Goal: Participate in discussion: Engage in conversation with other users on a specific topic

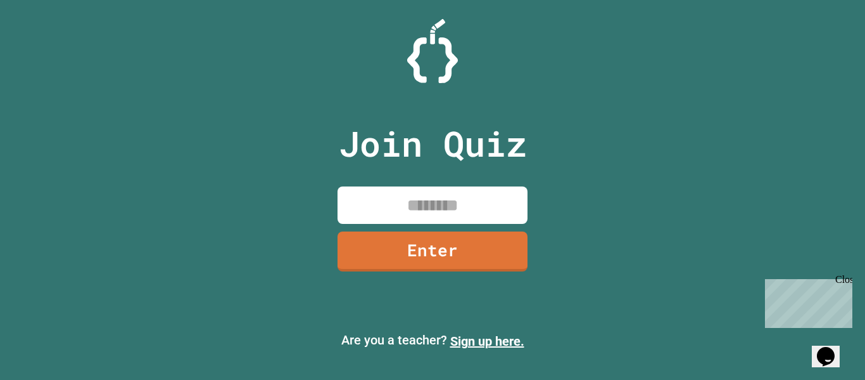
click at [456, 201] on input at bounding box center [433, 204] width 190 height 37
type input "********"
click at [396, 257] on link "Enter" at bounding box center [432, 250] width 193 height 42
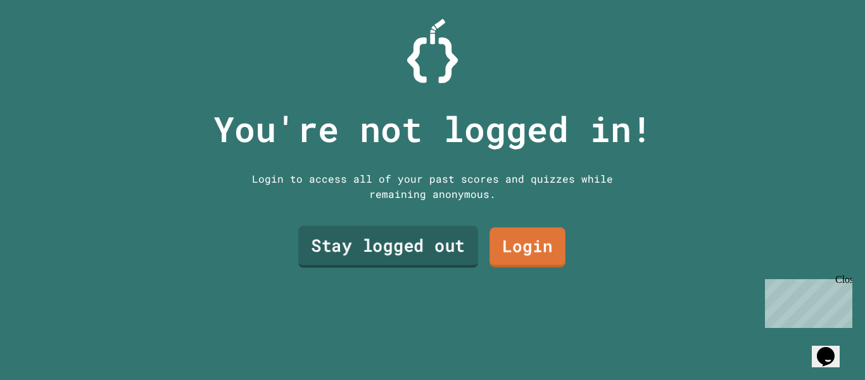
click at [440, 243] on link "Stay logged out" at bounding box center [388, 247] width 180 height 42
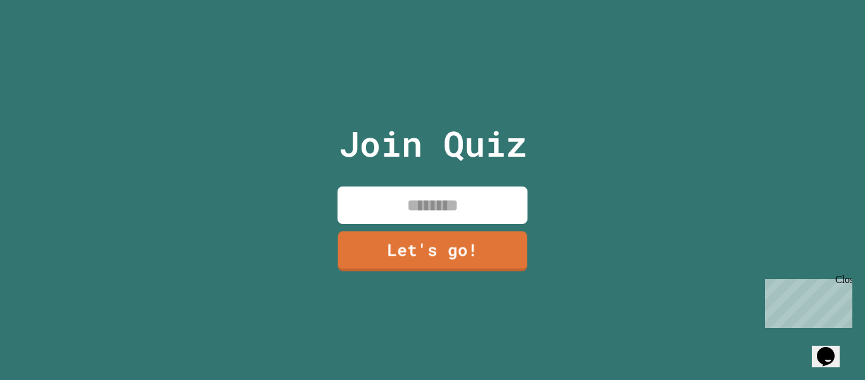
click at [469, 193] on input at bounding box center [433, 204] width 190 height 37
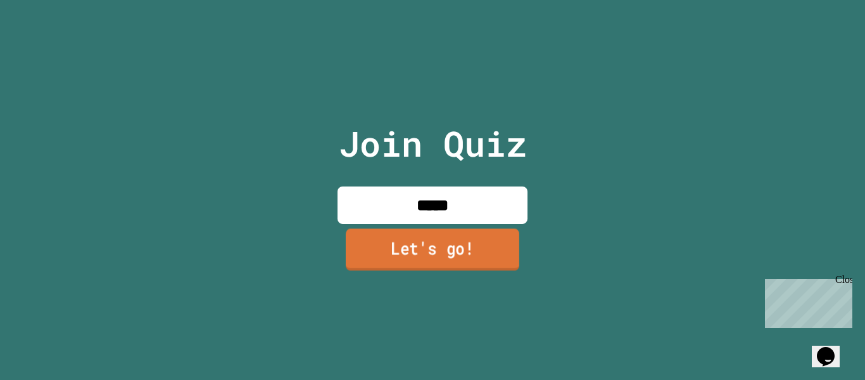
type input "*****"
click at [435, 238] on link "Let's go!" at bounding box center [433, 249] width 174 height 42
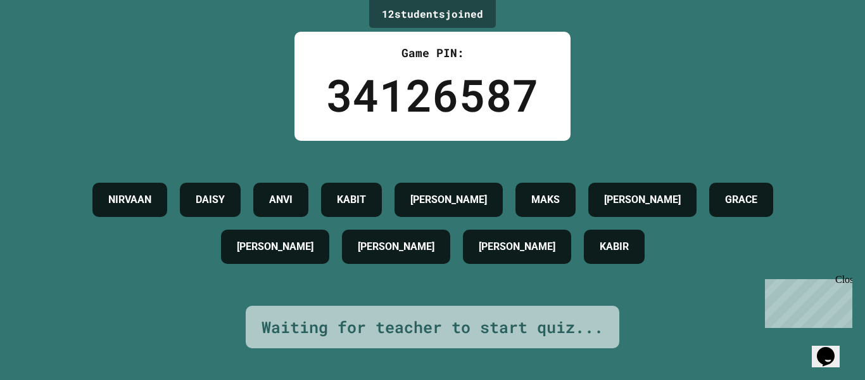
click at [834, 355] on icon "Opens Chat This icon Opens the chat window." at bounding box center [826, 356] width 20 height 20
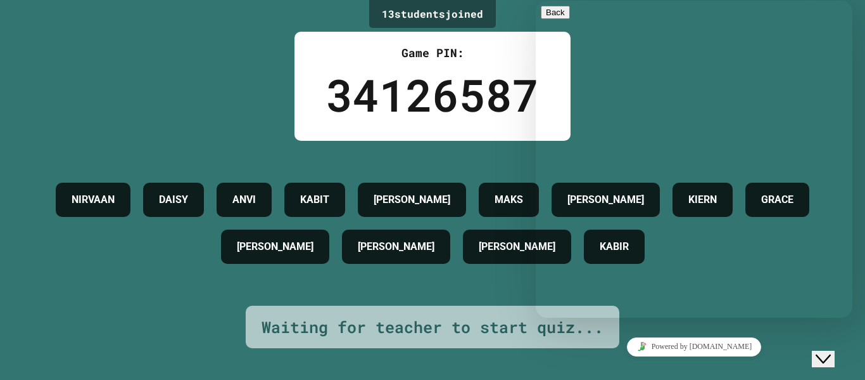
click at [613, 362] on div "Rate this chat Upload File Insert emoji" at bounding box center [694, 381] width 307 height 39
click at [622, 362] on div "Rate this chat Upload File Insert emoji" at bounding box center [694, 381] width 307 height 39
click at [615, 362] on textarea at bounding box center [590, 367] width 98 height 10
type textarea "**********"
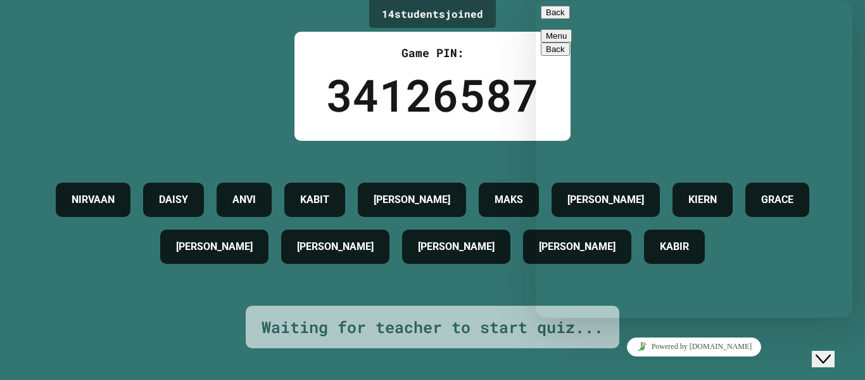
click at [509, 29] on div "14 student s joined Game PIN: 34126587 NIRVAAN DAISY ANVI KABIT ANNA MAKS ELENA…" at bounding box center [432, 190] width 865 height 380
click at [561, 19] on button "Back" at bounding box center [555, 12] width 29 height 13
click at [831, 352] on icon "Close Chat This icon closes the chat window." at bounding box center [823, 358] width 15 height 15
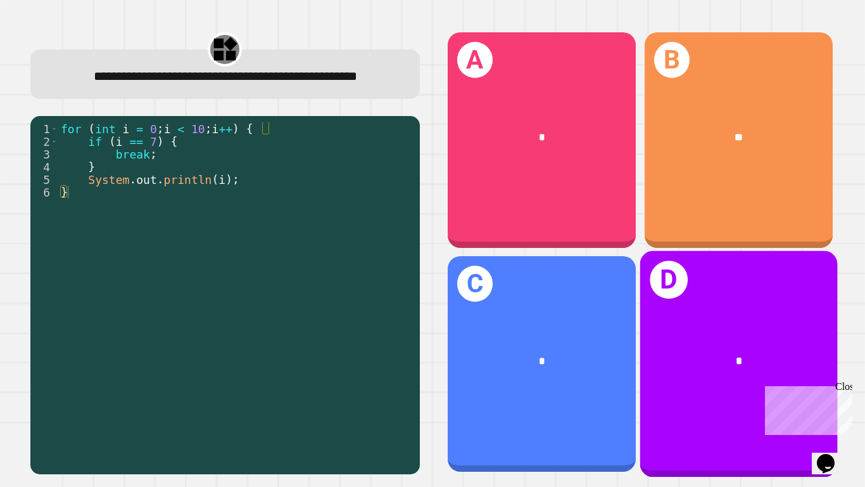
click at [779, 312] on div "D *" at bounding box center [739, 364] width 198 height 226
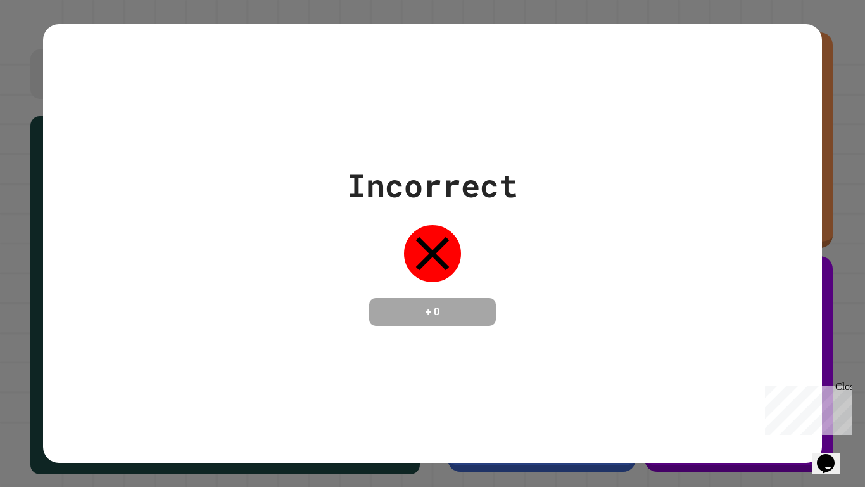
click at [848, 379] on div "Close" at bounding box center [844, 389] width 16 height 16
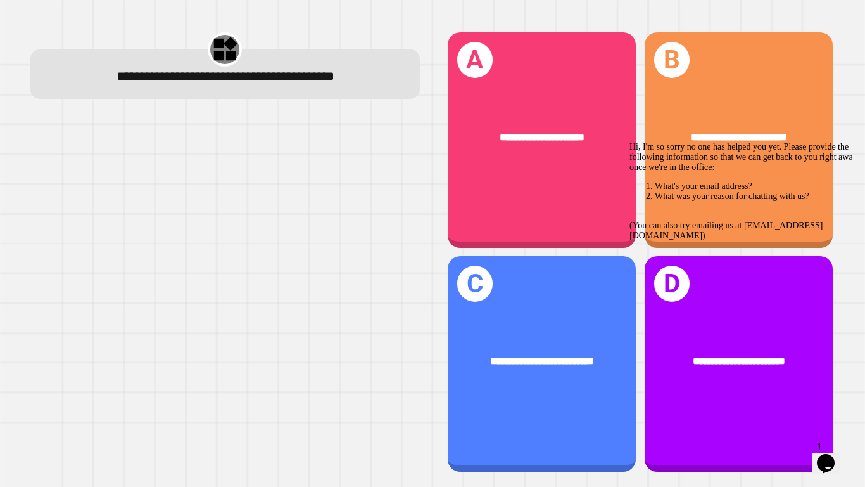
click at [630, 142] on icon "Chat attention grabber" at bounding box center [630, 142] width 0 height 0
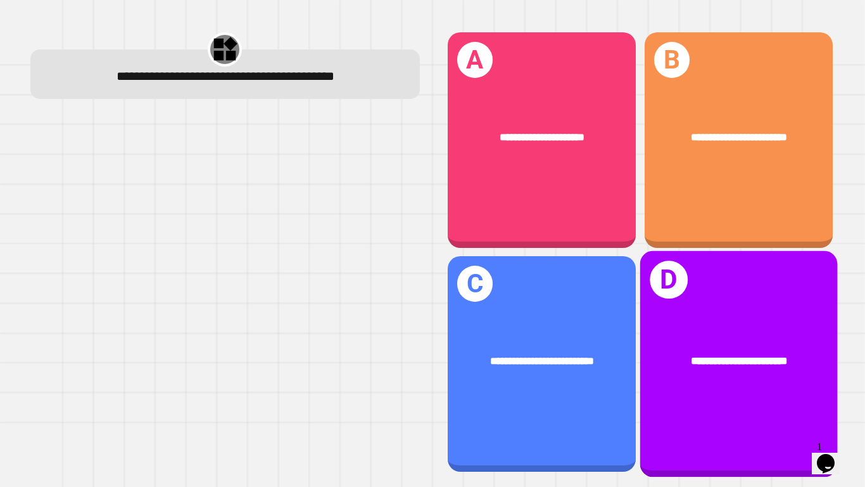
click at [715, 379] on div "**********" at bounding box center [739, 364] width 198 height 226
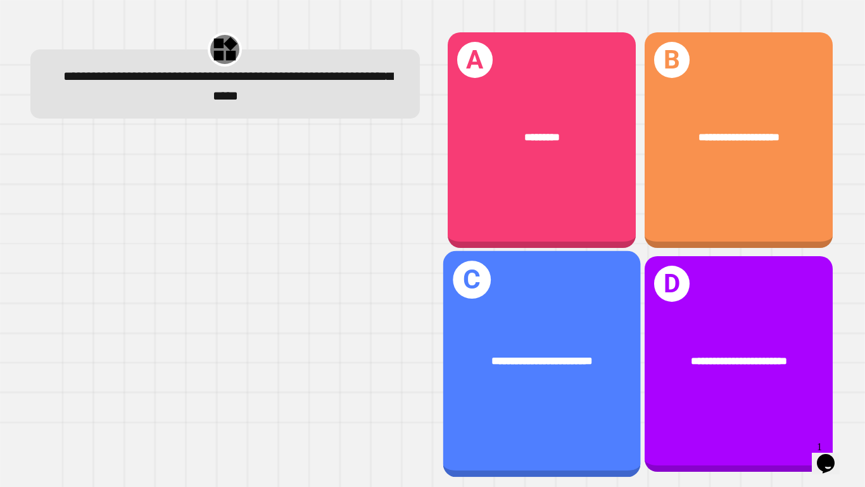
click at [514, 345] on div "**********" at bounding box center [542, 361] width 198 height 60
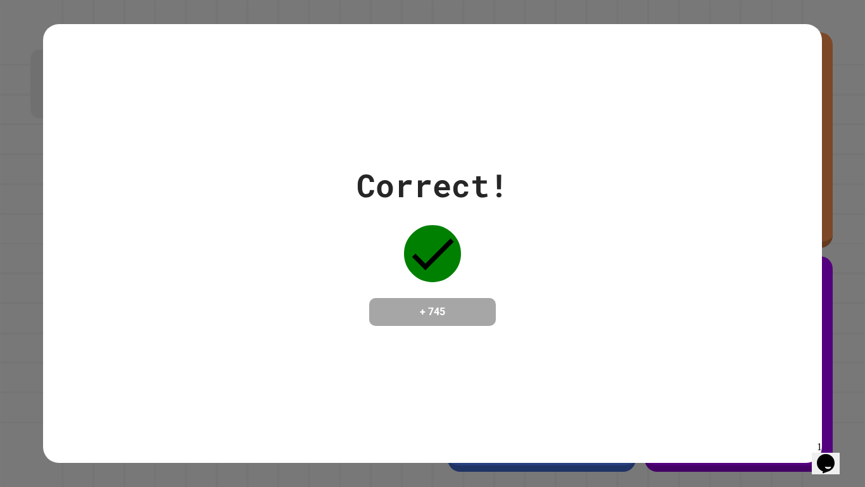
click at [836, 379] on div "Opens Chat This icon Opens the chat window." at bounding box center [826, 463] width 20 height 20
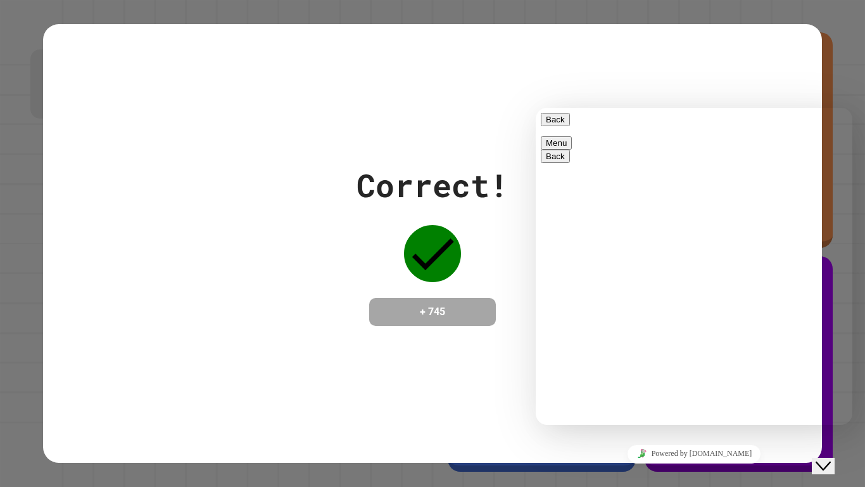
type textarea "**********"
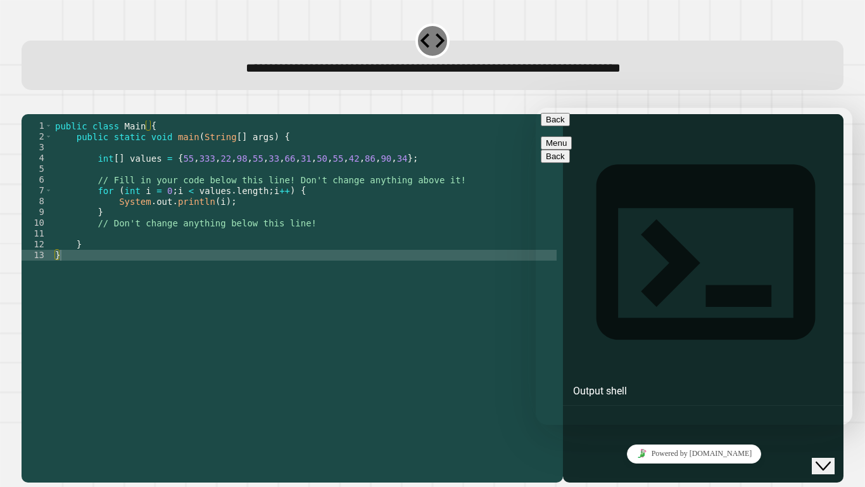
click at [821, 379] on div "Close Chat This icon closes the chat window." at bounding box center [823, 465] width 15 height 15
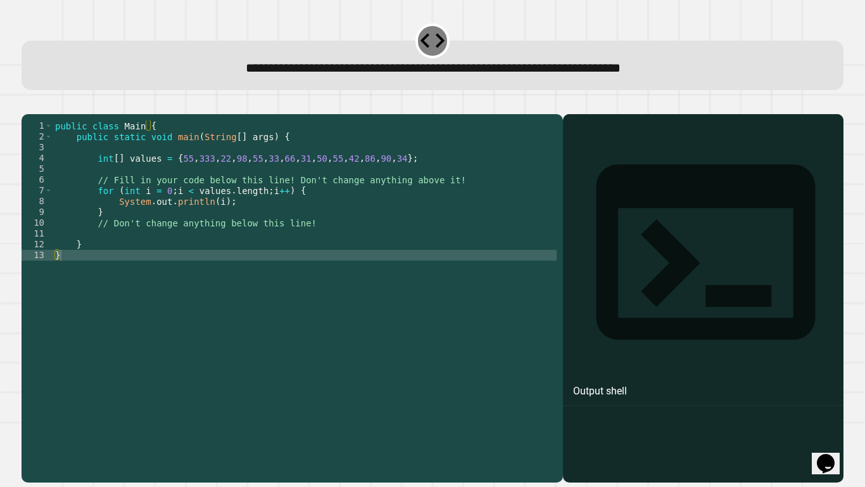
click at [219, 220] on div "public class Main { public static void main ( String [ ] args ) { int [ ] value…" at bounding box center [305, 292] width 504 height 345
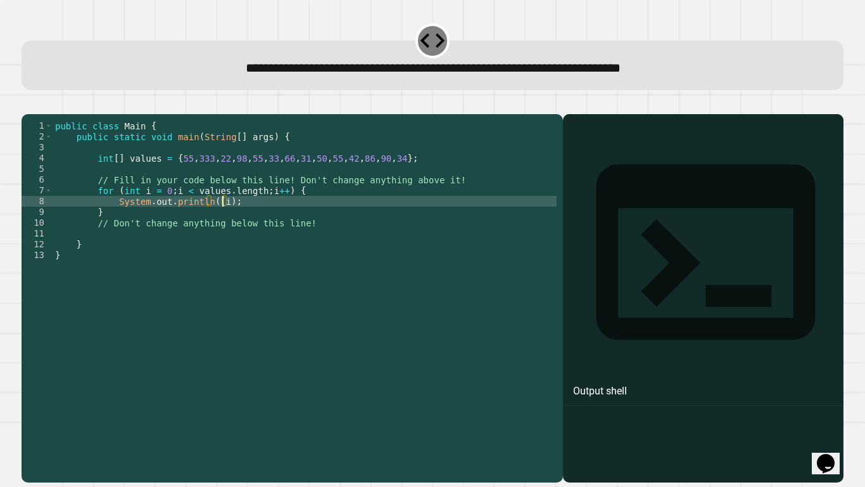
scroll to position [0, 22]
click at [28, 104] on icon "button" at bounding box center [28, 104] width 0 height 0
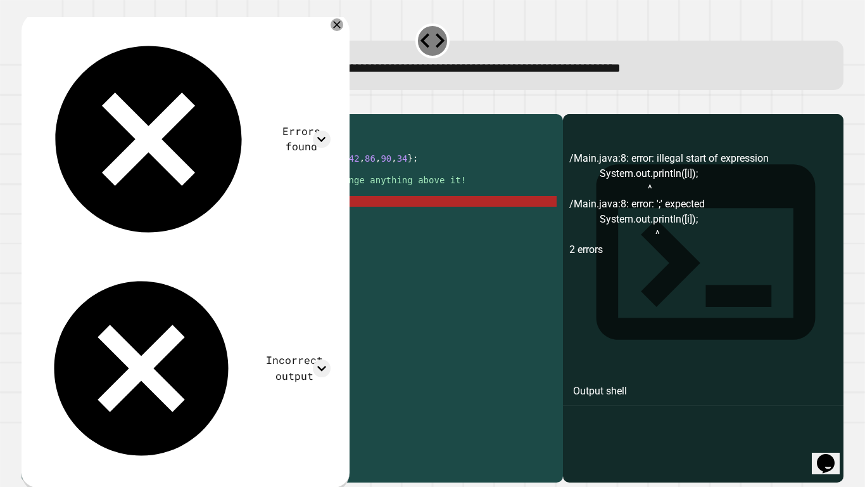
click at [233, 222] on div "public class Main { public static void main ( String [ ] args ) { int [ ] value…" at bounding box center [305, 292] width 504 height 345
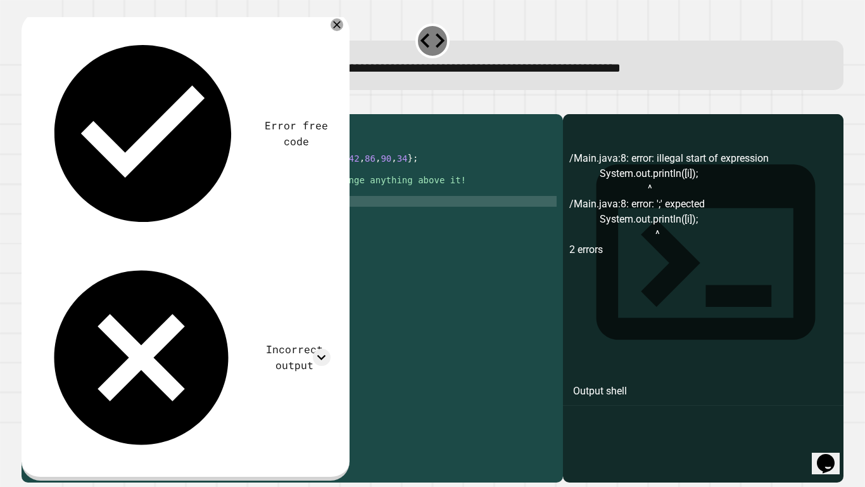
scroll to position [0, 21]
click at [28, 104] on icon "button" at bounding box center [28, 104] width 0 height 0
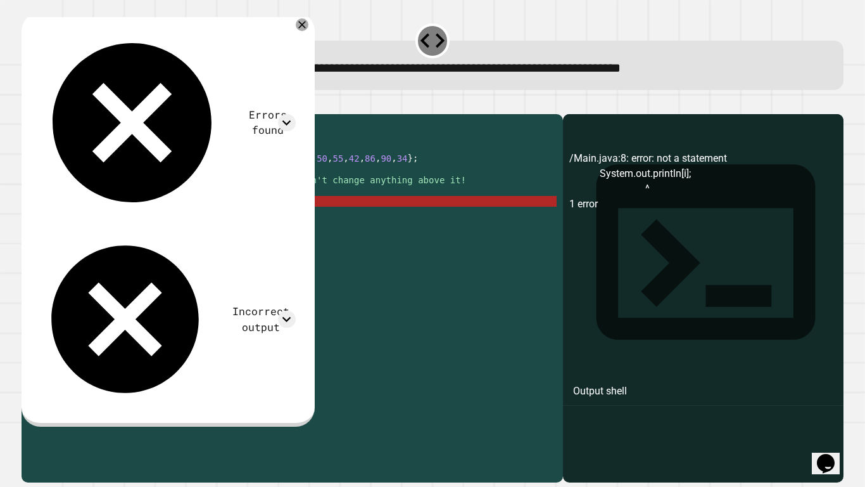
click at [222, 219] on div "public class Main { public static void main ( String [ ] args ) { int [ ] value…" at bounding box center [305, 292] width 504 height 345
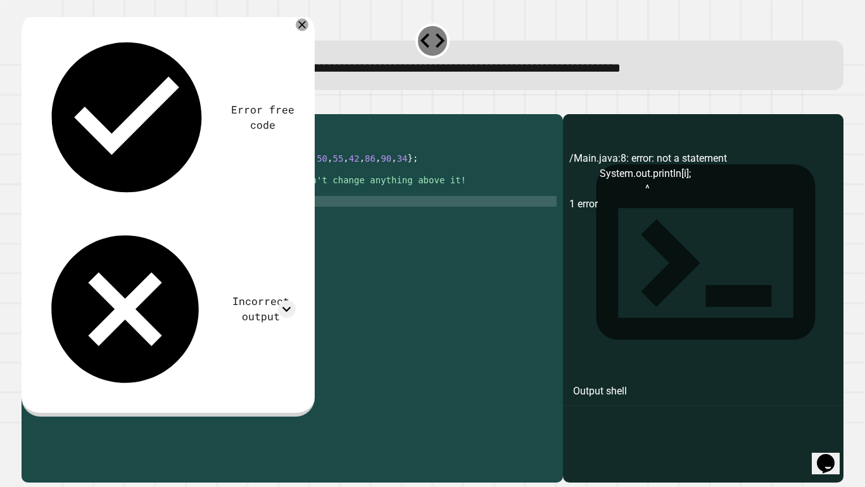
click at [210, 222] on div "public class Main { public static void main ( String [ ] args ) { int [ ] value…" at bounding box center [305, 292] width 504 height 345
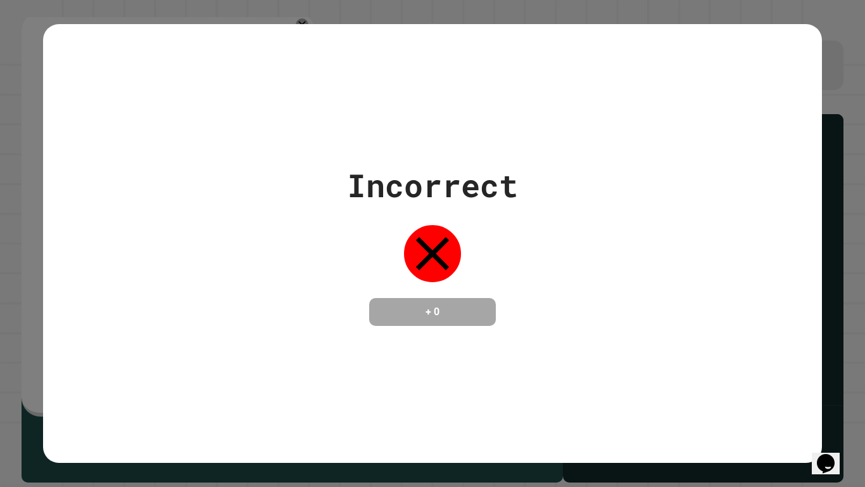
type textarea "**********"
click at [835, 379] on icon "Chat widget" at bounding box center [826, 463] width 18 height 19
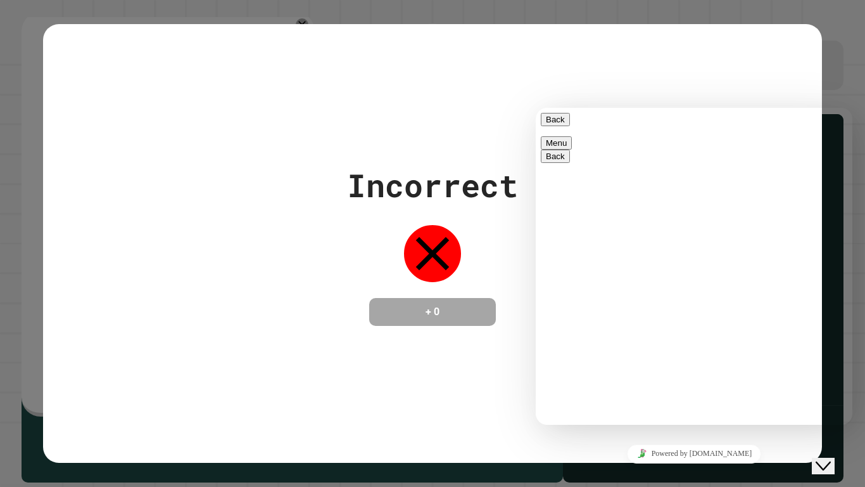
click at [831, 379] on icon "Close Chat This icon closes the chat window." at bounding box center [823, 465] width 15 height 15
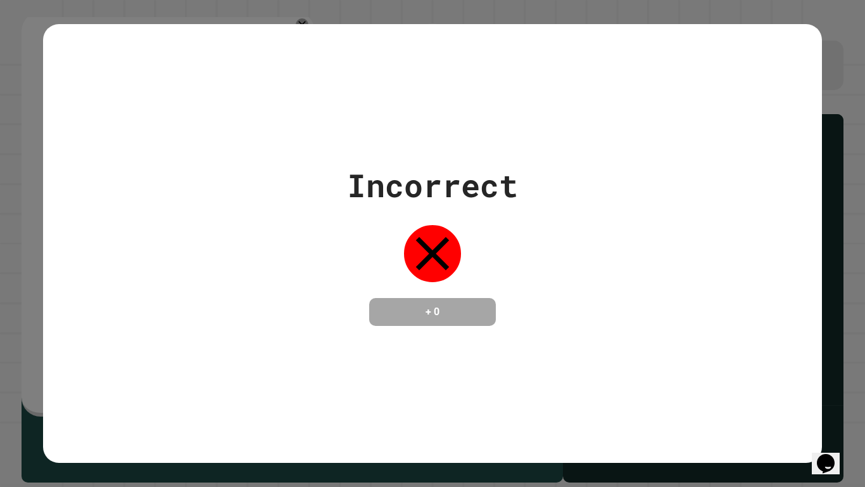
click at [835, 379] on icon "Chat widget" at bounding box center [826, 463] width 18 height 19
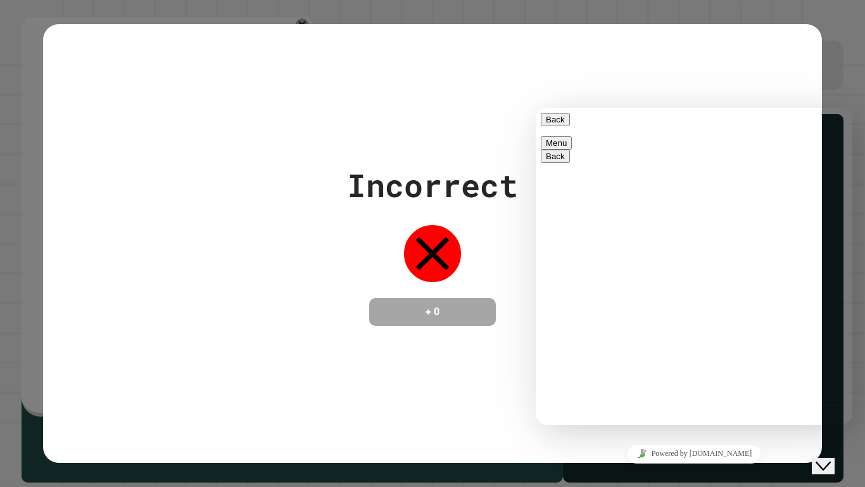
type textarea "**********"
click at [828, 379] on icon "Close Chat This icon closes the chat window." at bounding box center [823, 465] width 15 height 15
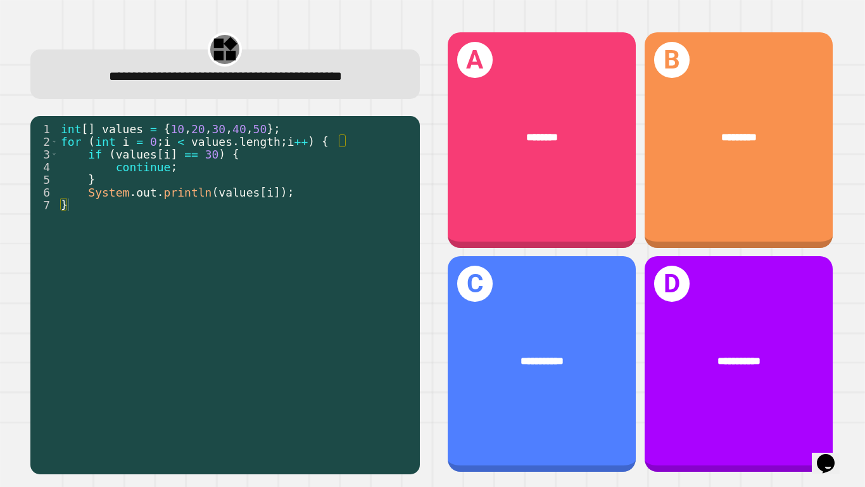
click at [522, 372] on div "**********" at bounding box center [542, 361] width 188 height 58
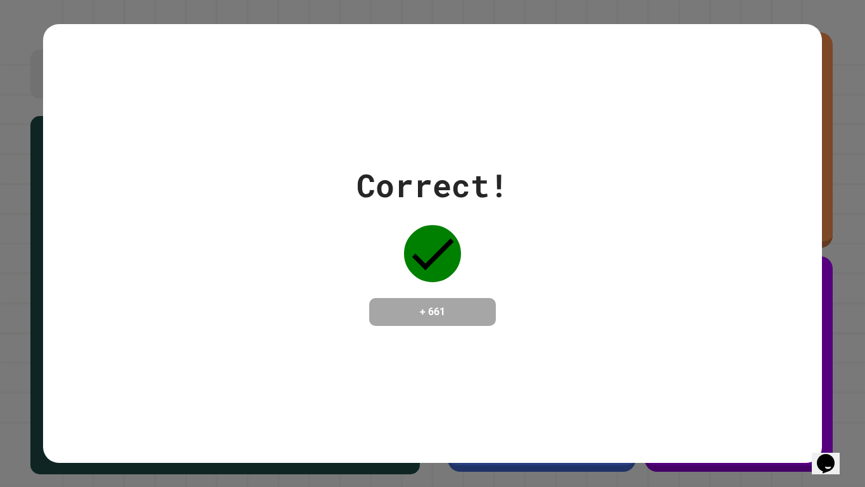
click at [828, 379] on icon "Chat widget" at bounding box center [826, 463] width 18 height 19
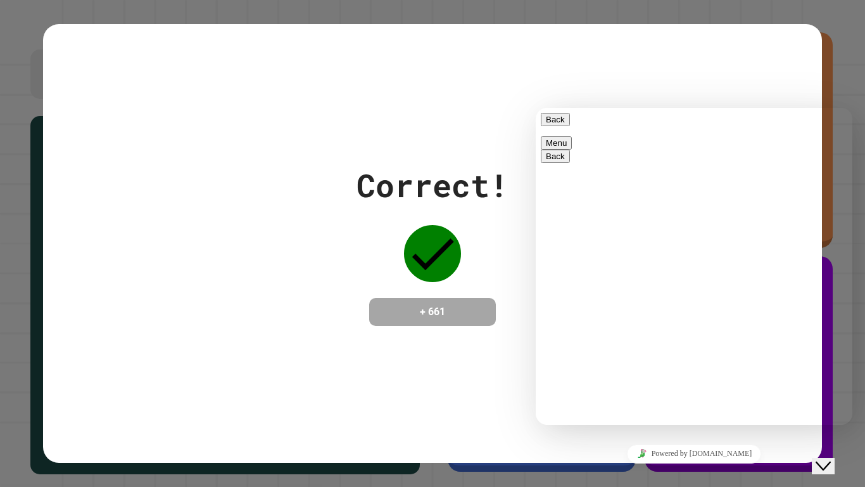
click at [829, 379] on div "Correct! + 661" at bounding box center [432, 243] width 865 height 487
click at [831, 379] on div "Close Chat This icon closes the chat window." at bounding box center [823, 465] width 15 height 15
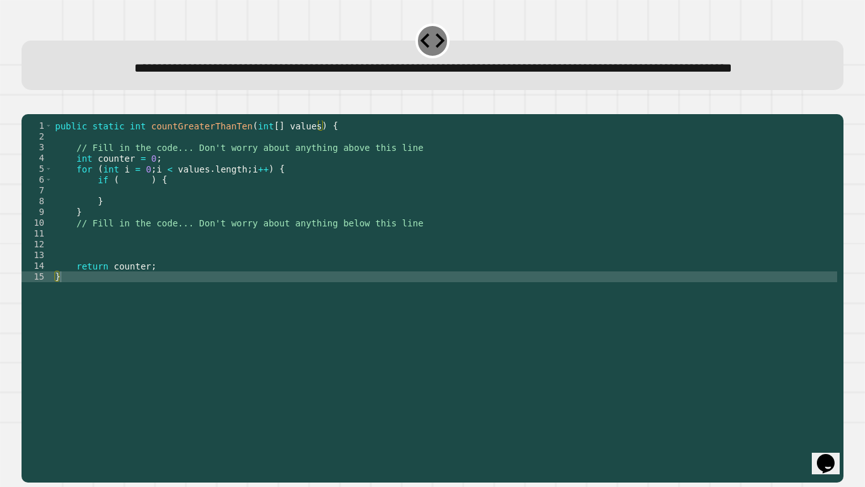
click at [124, 220] on div "public static int countGreaterThanTen ( int [ ] values ) { // Fill in the code.…" at bounding box center [445, 281] width 785 height 323
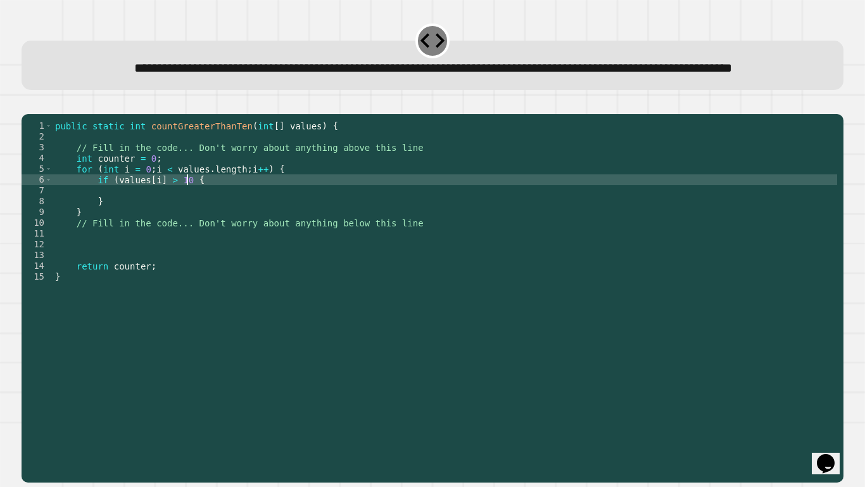
scroll to position [0, 17]
type textarea "**********"
click at [118, 231] on div "public static int countGreaterThanTen ( int [ ] values ) { // Fill in the code.…" at bounding box center [445, 281] width 785 height 323
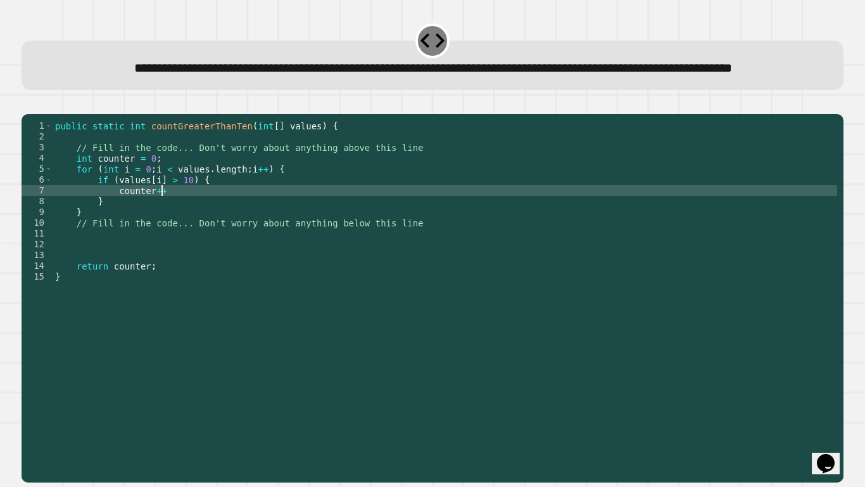
scroll to position [0, 13]
click at [28, 104] on button "button" at bounding box center [28, 104] width 0 height 0
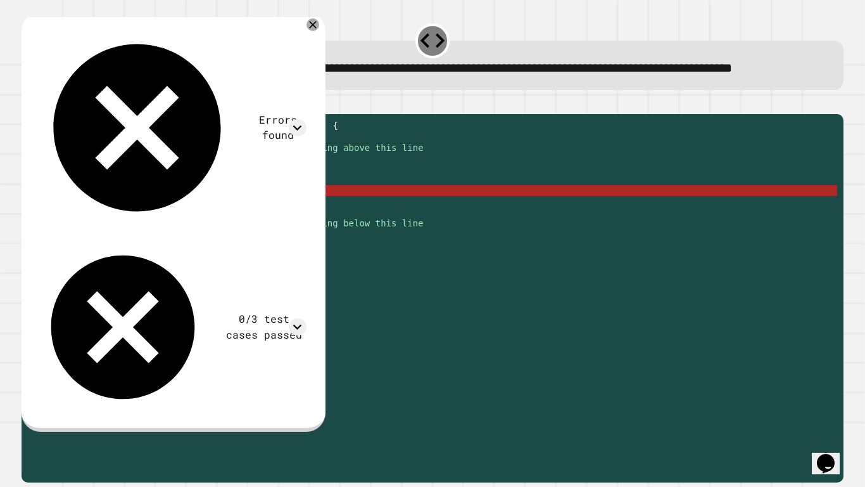
click at [345, 220] on div "public static int countGreaterThanTen ( int [ ] values ) { // Fill in the code.…" at bounding box center [445, 281] width 785 height 323
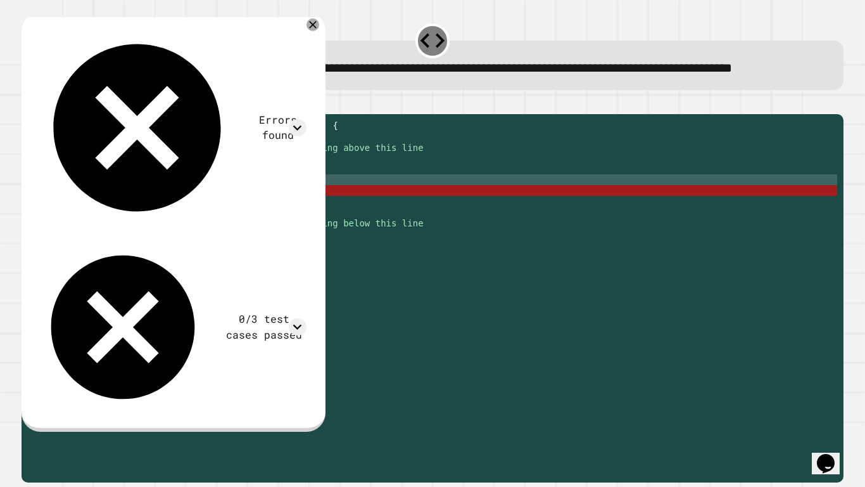
click at [336, 229] on div "public static int countGreaterThanTen ( int [ ] values ) { // Fill in the code.…" at bounding box center [445, 281] width 785 height 323
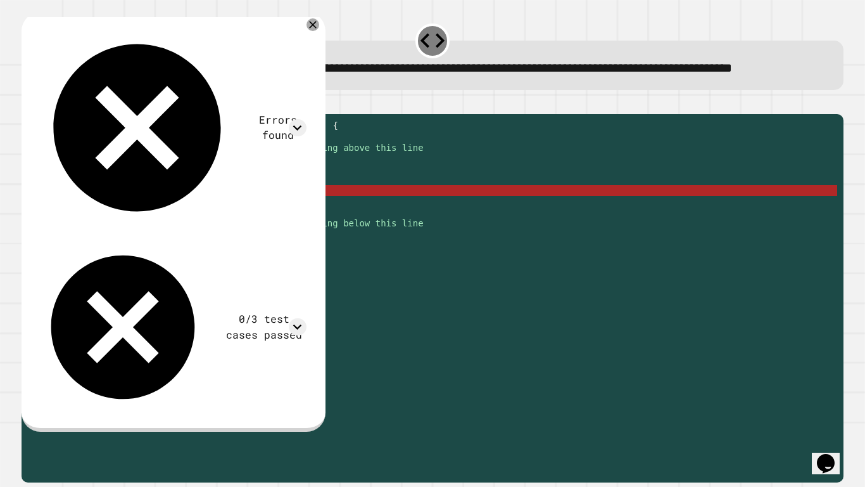
scroll to position [0, 13]
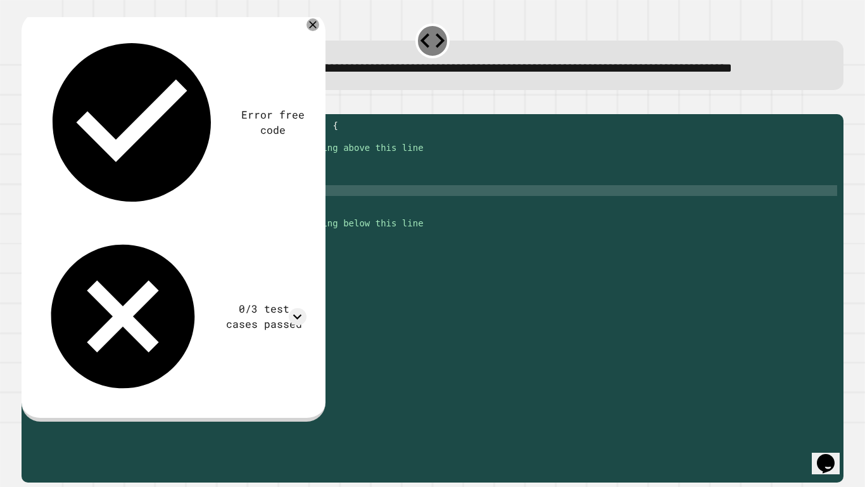
type textarea "**********"
click at [28, 104] on icon "button" at bounding box center [28, 104] width 0 height 0
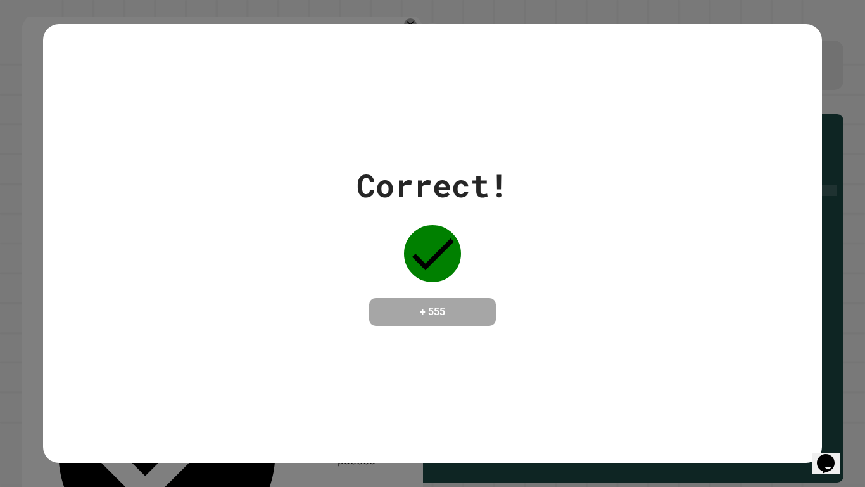
click at [832, 379] on icon "Chat widget" at bounding box center [826, 463] width 18 height 19
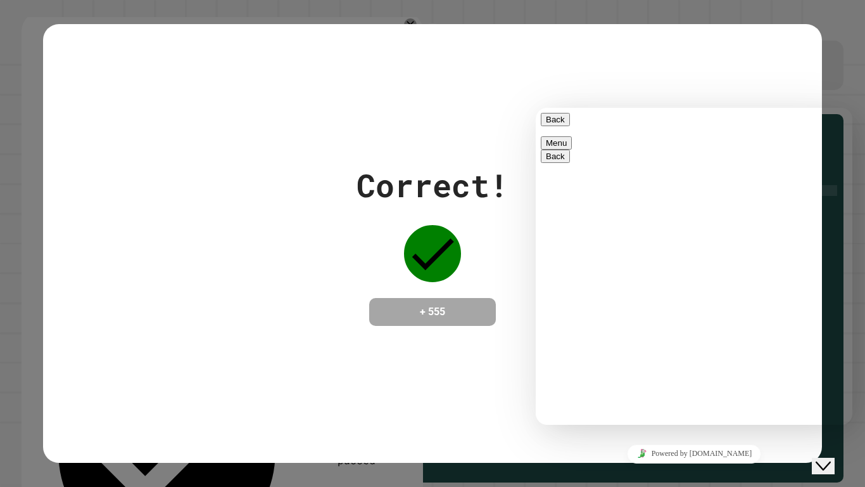
scroll to position [61, 0]
click at [825, 379] on button "Close Chat This icon closes the chat window." at bounding box center [823, 465] width 23 height 16
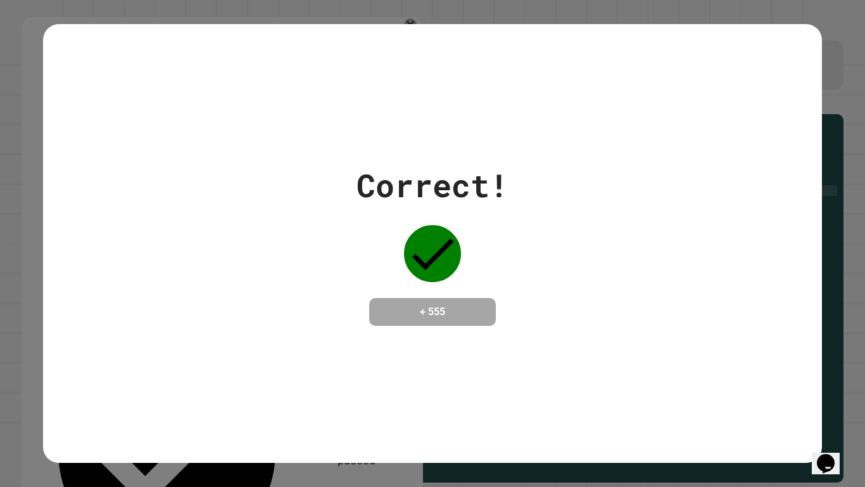
click at [826, 379] on icon "Chat widget" at bounding box center [826, 463] width 18 height 19
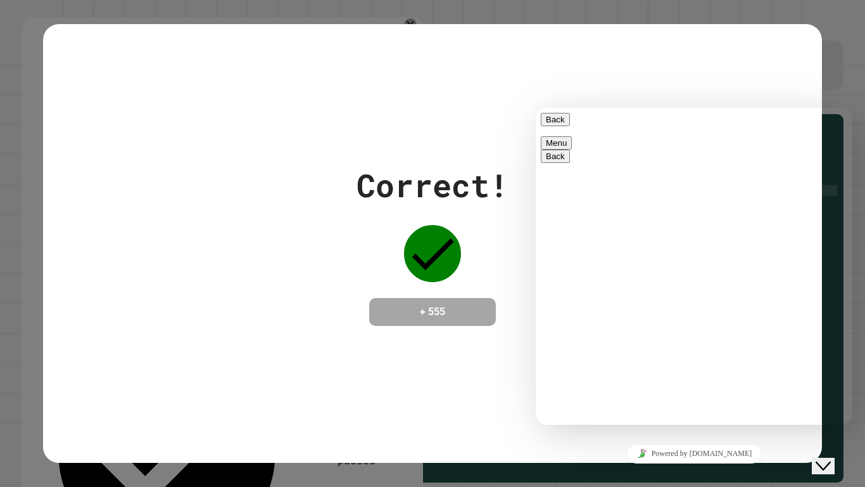
type textarea "**********"
click at [826, 379] on icon "Close Chat This icon closes the chat window." at bounding box center [823, 465] width 15 height 15
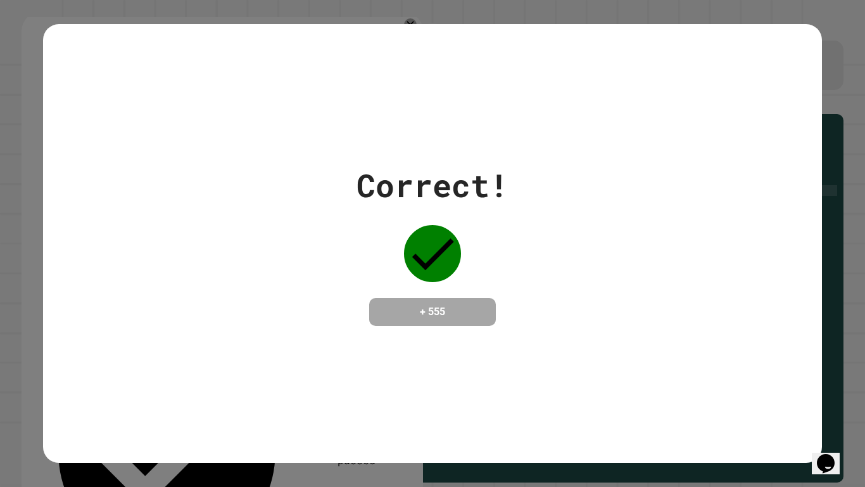
click at [826, 379] on icon "Chat widget" at bounding box center [826, 463] width 18 height 19
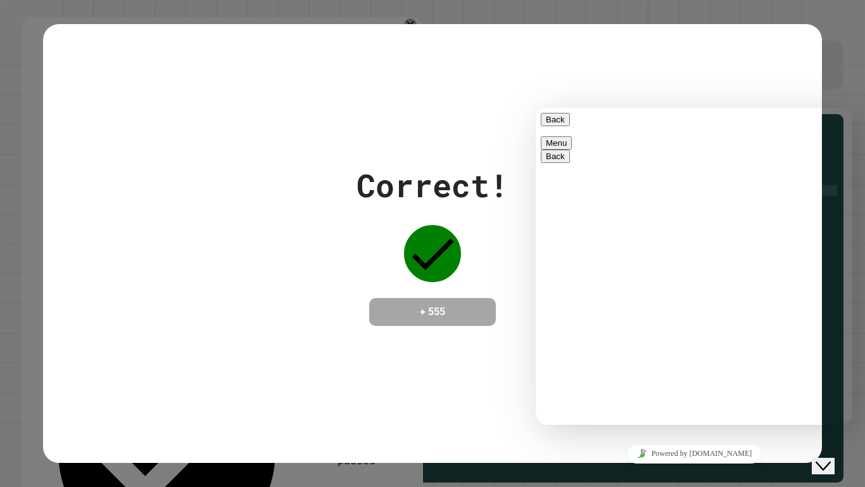
click at [826, 379] on icon "Close Chat This icon closes the chat window." at bounding box center [823, 465] width 15 height 15
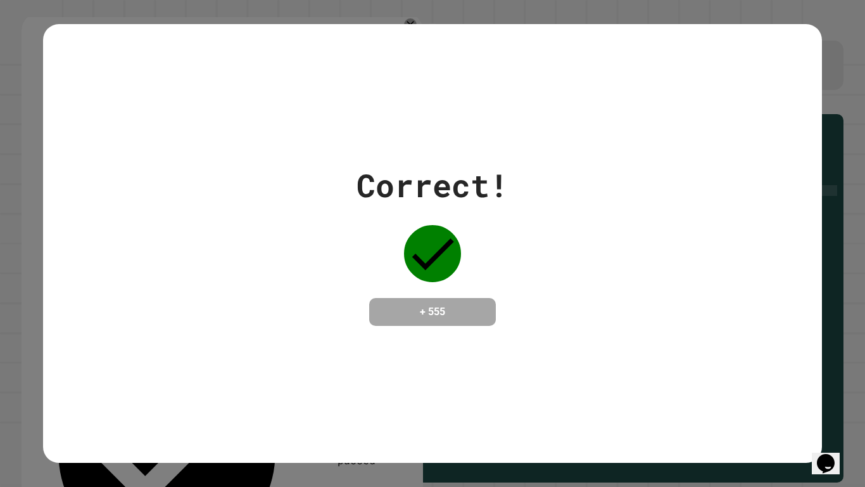
click at [828, 379] on icon "Chat widget" at bounding box center [826, 463] width 18 height 19
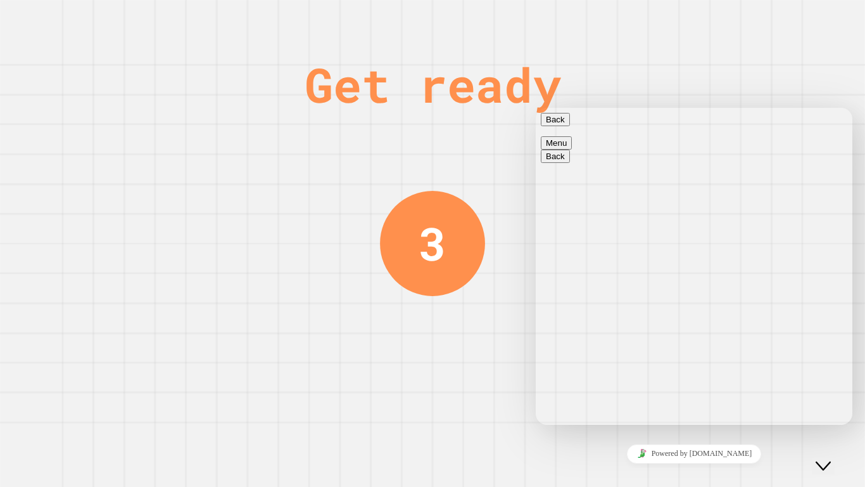
type textarea "**********"
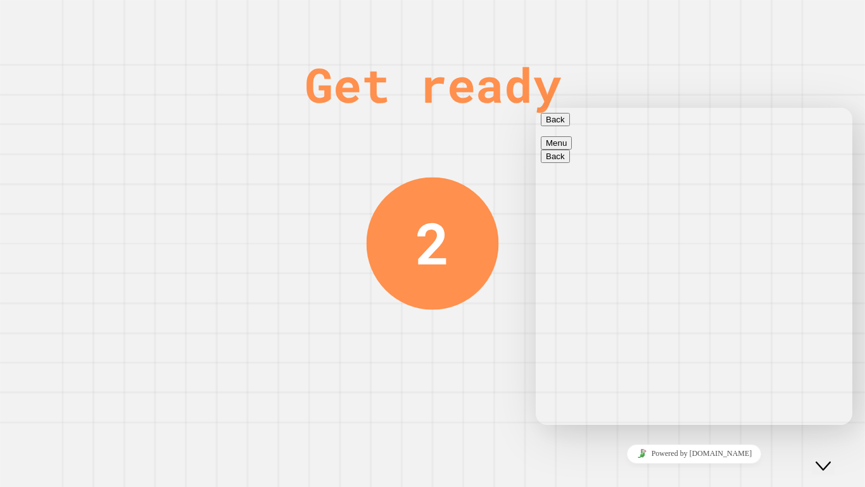
scroll to position [126, 0]
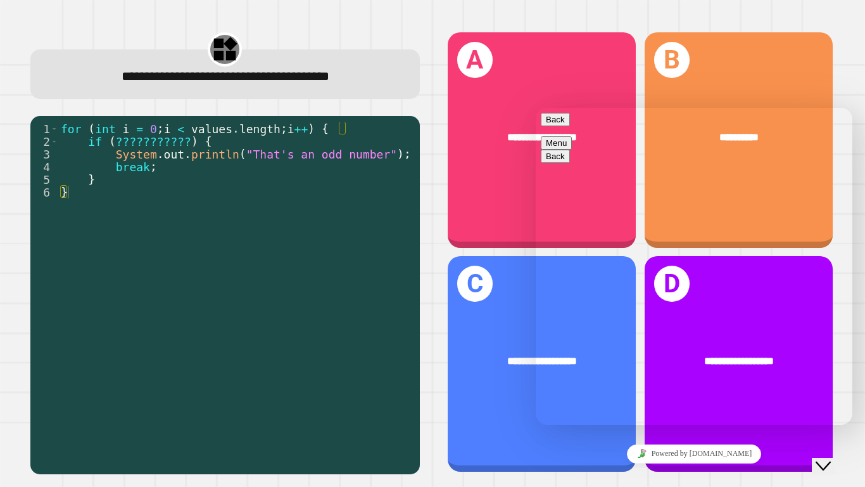
click at [831, 379] on icon "Close Chat This icon closes the chat window." at bounding box center [823, 465] width 15 height 15
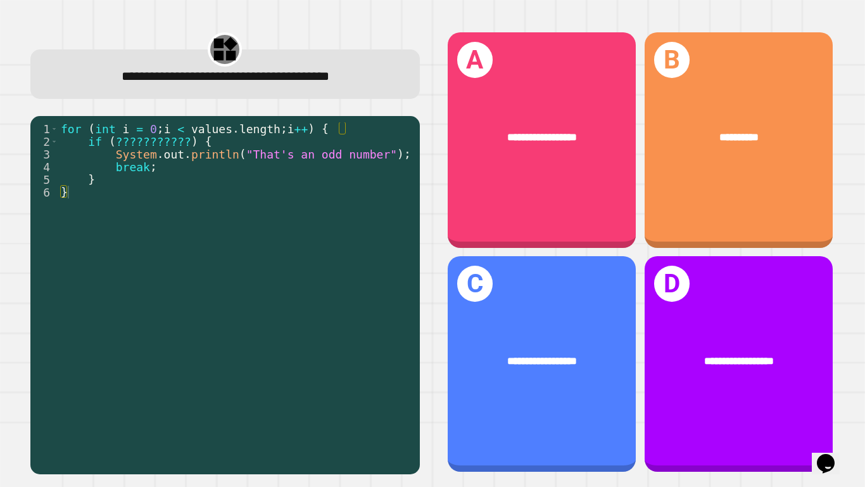
click at [765, 365] on span "**********" at bounding box center [740, 360] width 70 height 10
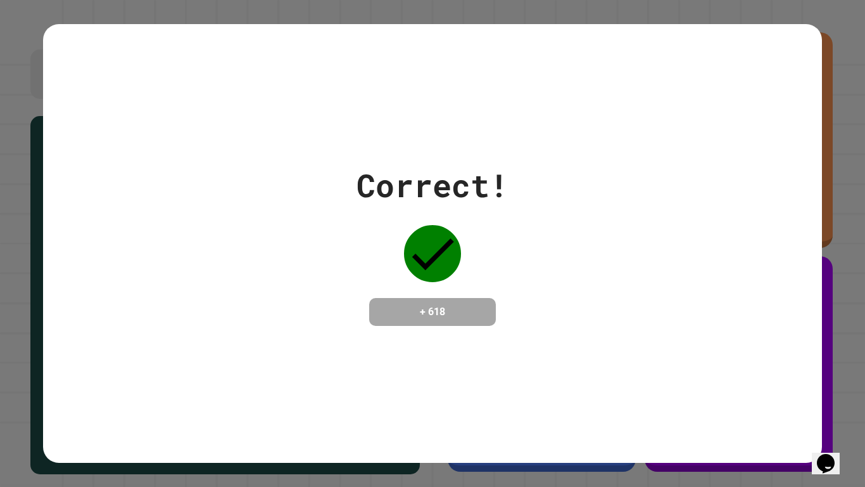
click at [839, 379] on button "Opens Chat This icon Opens the chat window." at bounding box center [826, 463] width 28 height 22
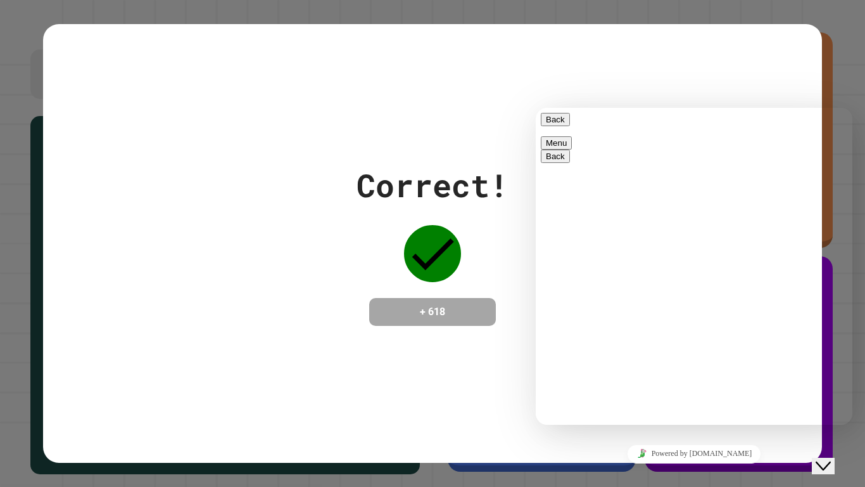
click at [835, 379] on button "Close Chat This icon closes the chat window." at bounding box center [823, 465] width 23 height 16
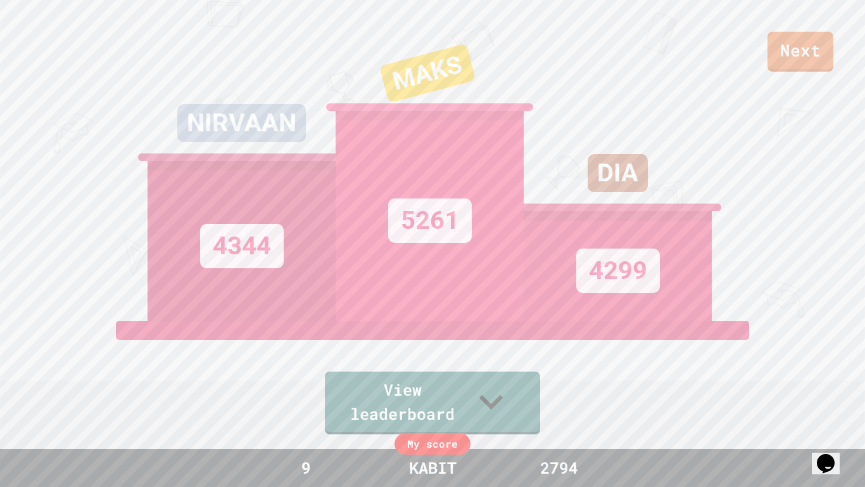
scroll to position [31, 0]
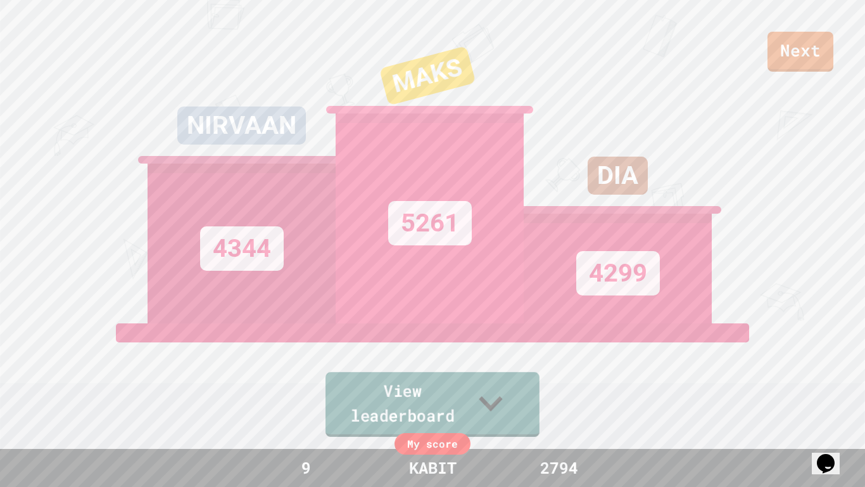
click at [531, 379] on link "View leaderboard" at bounding box center [433, 404] width 214 height 65
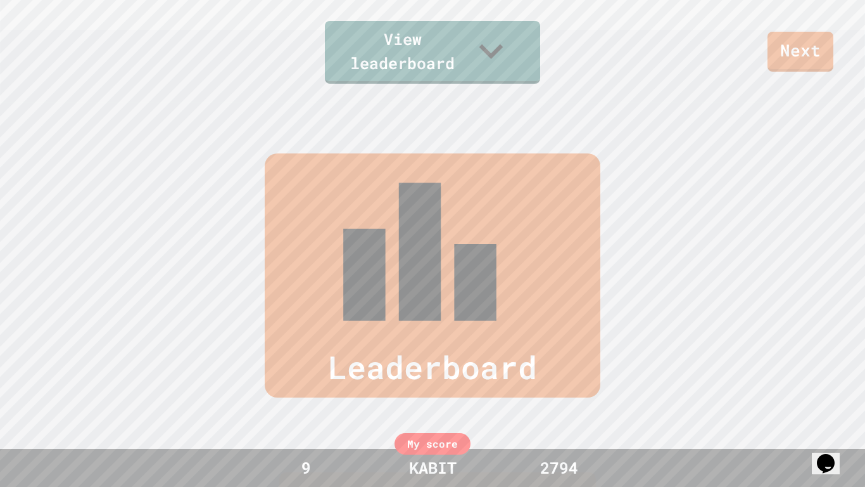
scroll to position [523, 0]
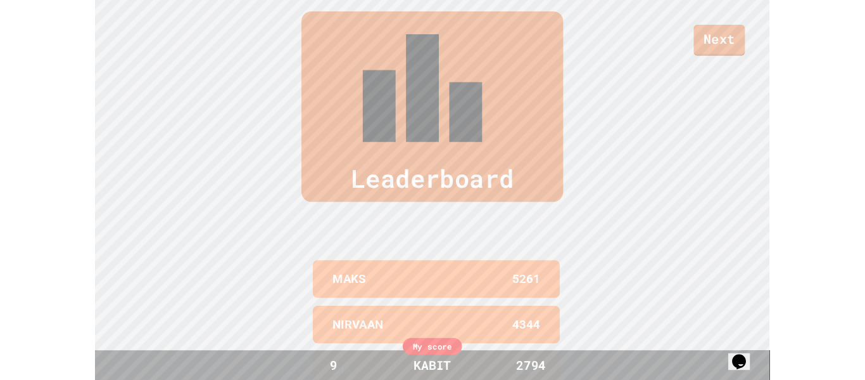
scroll to position [0, 0]
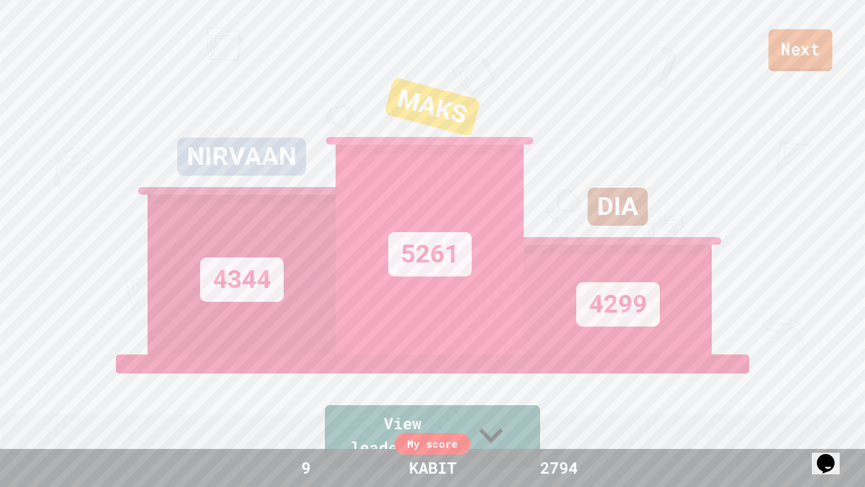
click at [793, 65] on link "Next" at bounding box center [801, 50] width 64 height 42
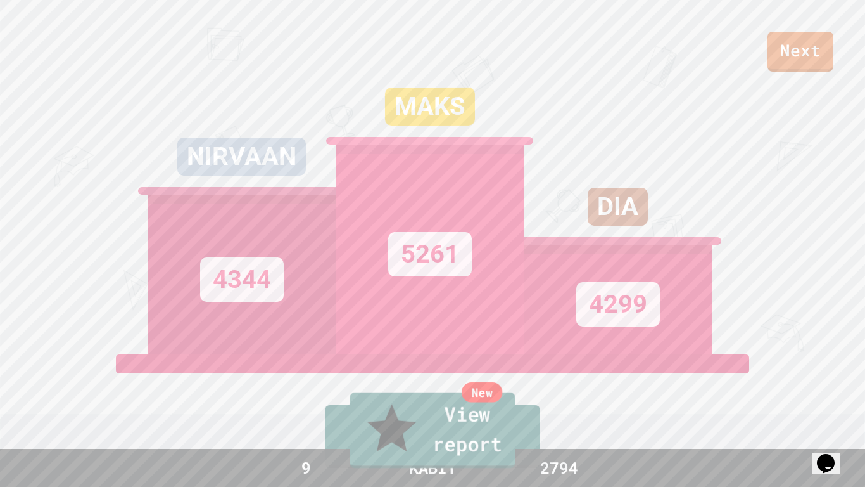
click at [392, 379] on link "New View report" at bounding box center [432, 430] width 165 height 76
